Goal: Obtain resource: Obtain resource

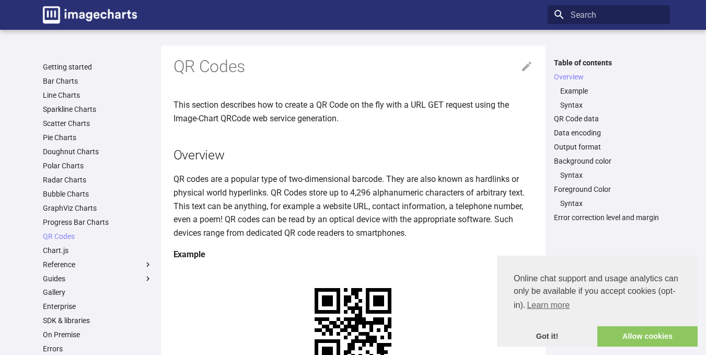
scroll to position [157, 0]
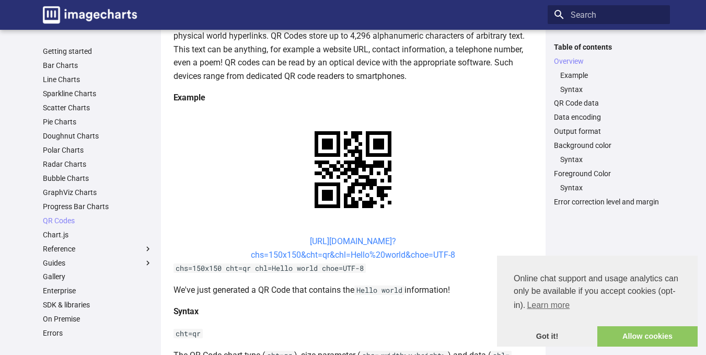
click at [293, 238] on link "[URL][DOMAIN_NAME]? chs=150x150&cht=qr&chl=Hello%20world&choe=UTF-8" at bounding box center [353, 248] width 204 height 24
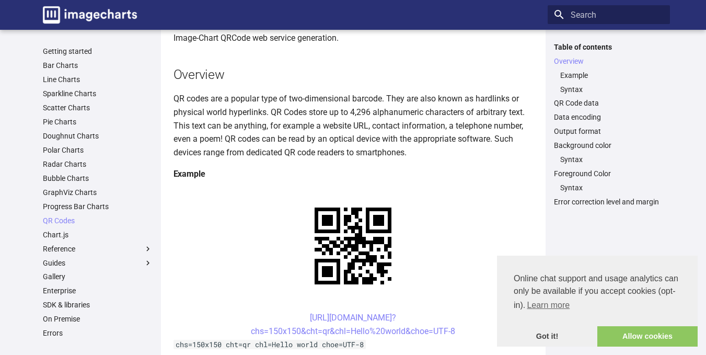
scroll to position [105, 0]
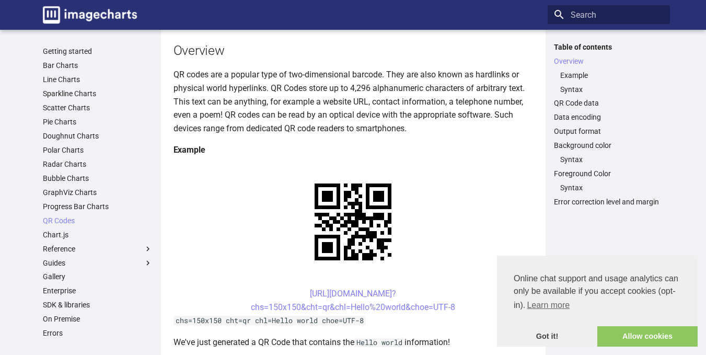
drag, startPoint x: 285, startPoint y: 292, endPoint x: 462, endPoint y: 305, distance: 176.6
click at [462, 305] on center "[URL][DOMAIN_NAME]? chs=150x150&cht=qr&chl=Hello%20world&choe=UTF-8" at bounding box center [354, 300] width 360 height 27
click at [286, 294] on center "[URL][DOMAIN_NAME]? chs=150x150&cht=qr&chl=Hello%20world&choe=UTF-8" at bounding box center [354, 300] width 360 height 27
drag, startPoint x: 280, startPoint y: 293, endPoint x: 465, endPoint y: 306, distance: 185.5
click at [465, 306] on center "[URL][DOMAIN_NAME]? chs=150x150&cht=qr&chl=Hello%20world&choe=UTF-8" at bounding box center [354, 300] width 360 height 27
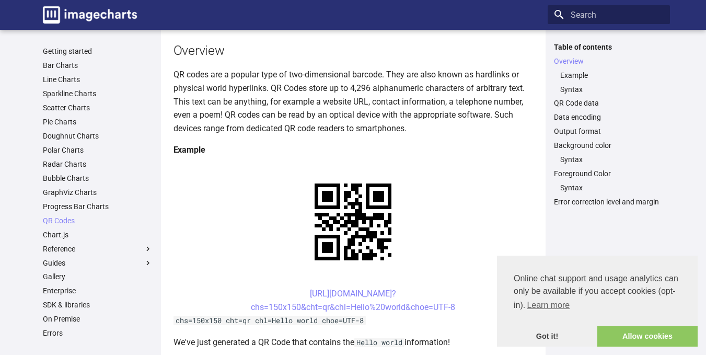
copy link "[URL][DOMAIN_NAME]? chs=150x150&cht=qr&chl=Hello%20world&choe=UTF-8"
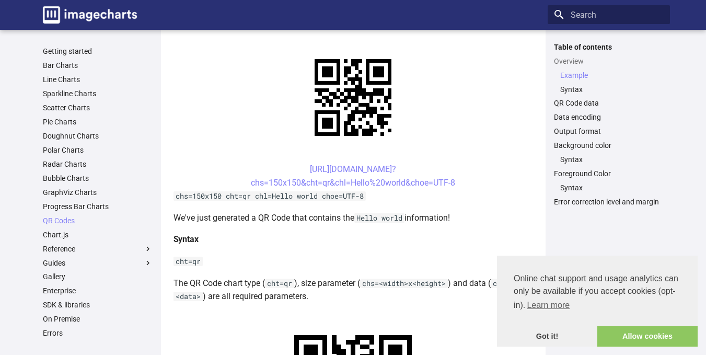
scroll to position [209, 0]
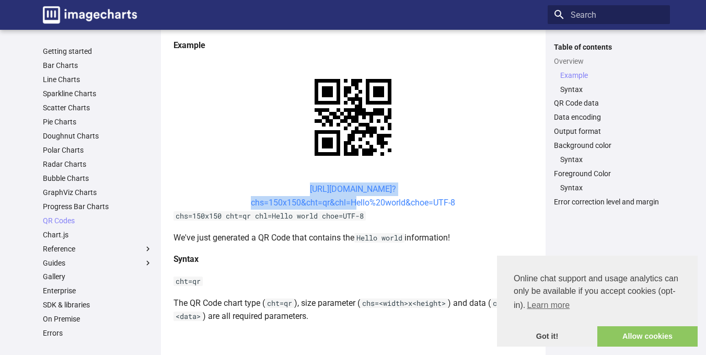
drag, startPoint x: 275, startPoint y: 185, endPoint x: 352, endPoint y: 201, distance: 78.4
click at [352, 201] on center "[URL][DOMAIN_NAME]? chs=150x150&cht=qr&chl=Hello%20world&choe=UTF-8" at bounding box center [354, 195] width 360 height 27
copy link "[URL][DOMAIN_NAME]? chs=150x150&cht=qr&chl="
